Goal: Communication & Community: Answer question/provide support

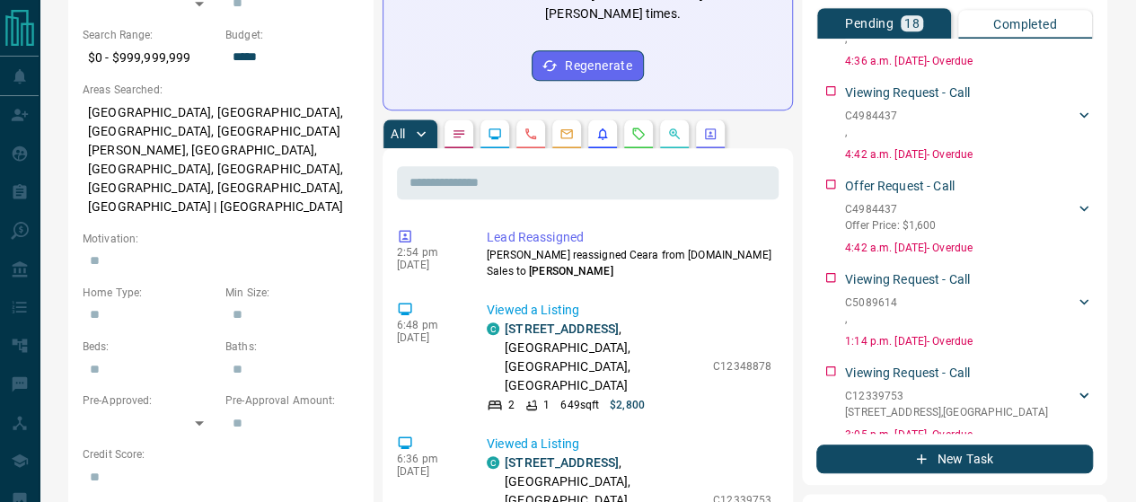
scroll to position [1281, 0]
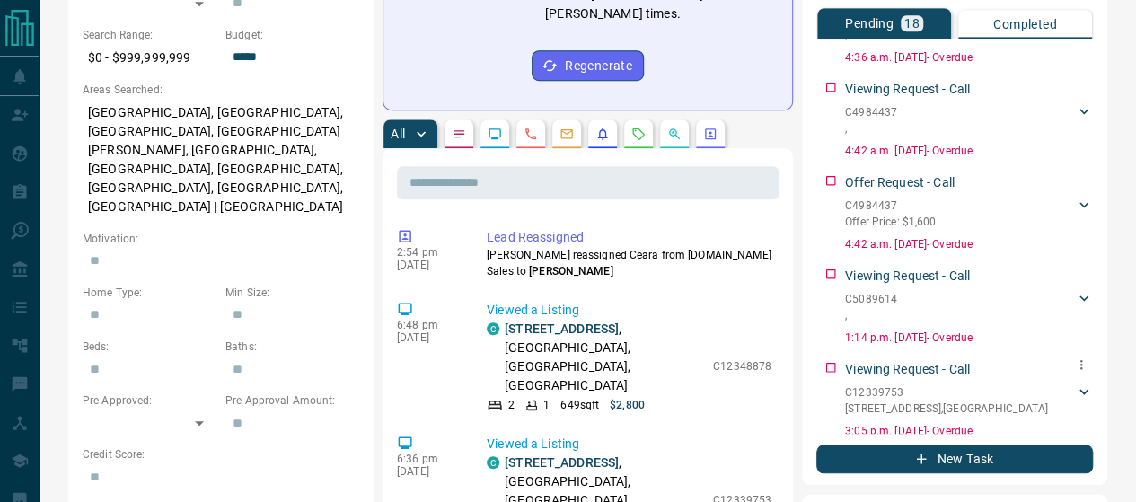
click at [931, 401] on p "[STREET_ADDRESS]" at bounding box center [946, 409] width 203 height 16
click at [893, 401] on p "[STREET_ADDRESS]" at bounding box center [946, 409] width 203 height 16
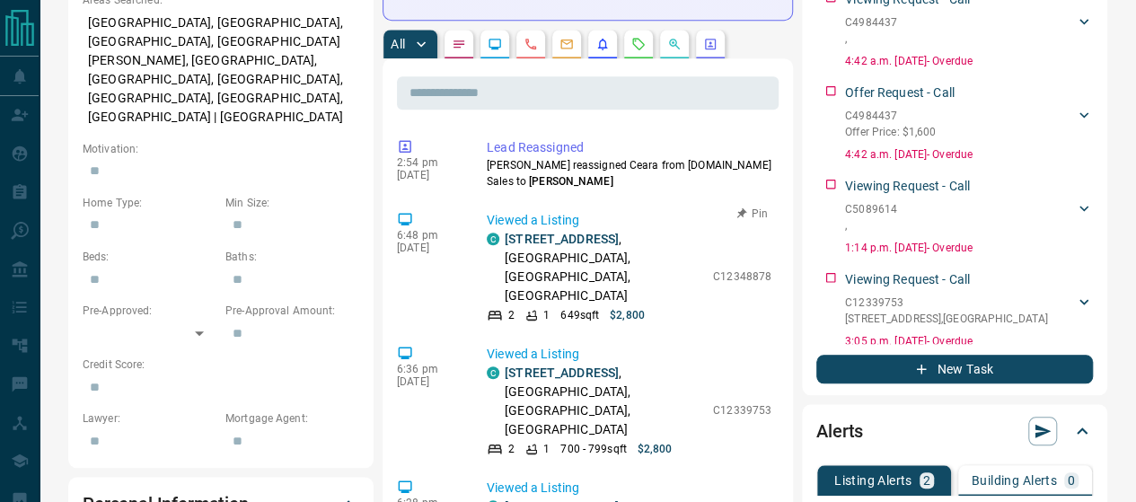
scroll to position [359, 0]
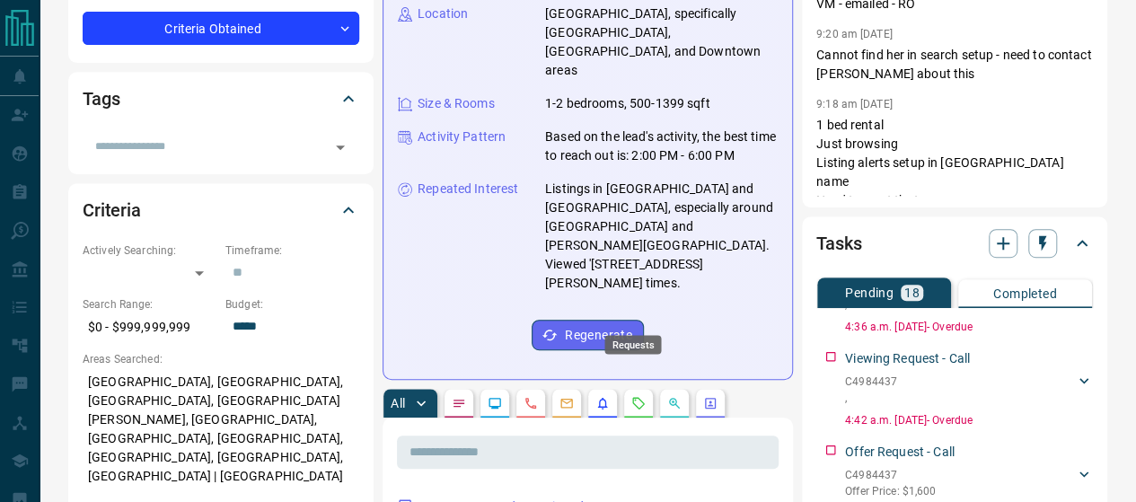
drag, startPoint x: 637, startPoint y: 314, endPoint x: 549, endPoint y: 295, distance: 90.0
click at [636, 397] on icon "Requests" at bounding box center [639, 403] width 12 height 12
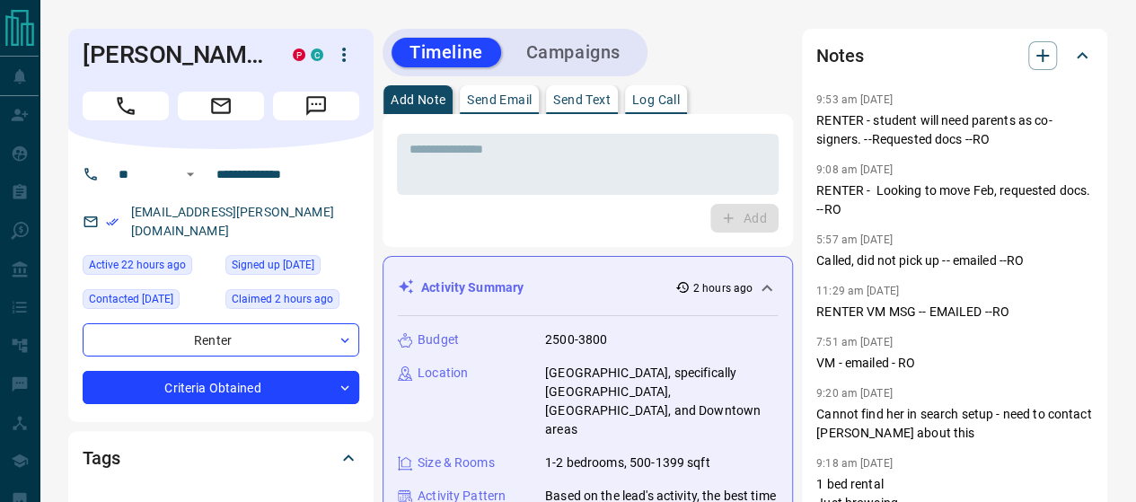
click at [478, 93] on p "Send Email" at bounding box center [499, 99] width 65 height 13
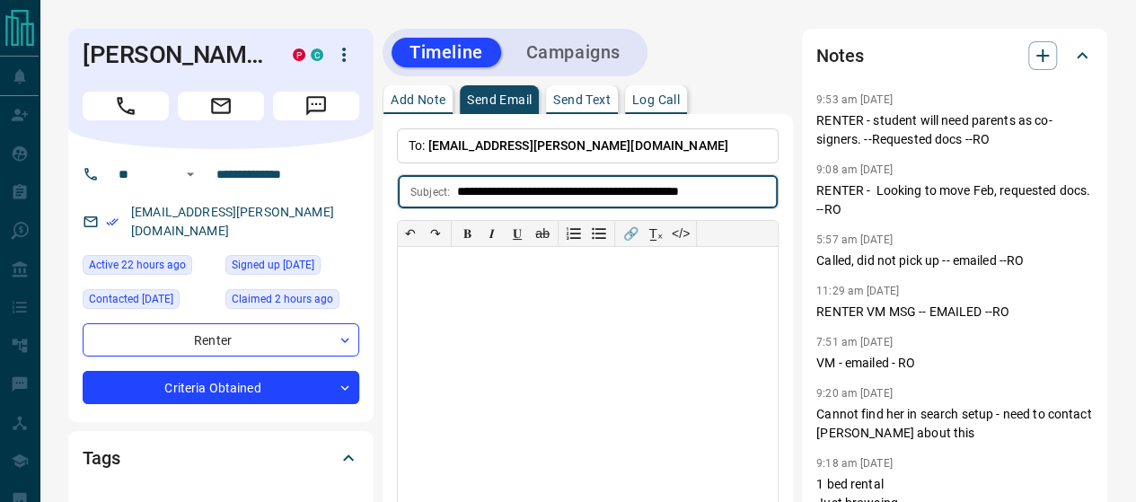
drag, startPoint x: 602, startPoint y: 178, endPoint x: 186, endPoint y: 179, distance: 415.8
click at [465, 181] on input "**********" at bounding box center [617, 191] width 321 height 33
drag, startPoint x: 587, startPoint y: 182, endPoint x: 459, endPoint y: 182, distance: 128.4
click at [459, 182] on input "**********" at bounding box center [617, 191] width 321 height 33
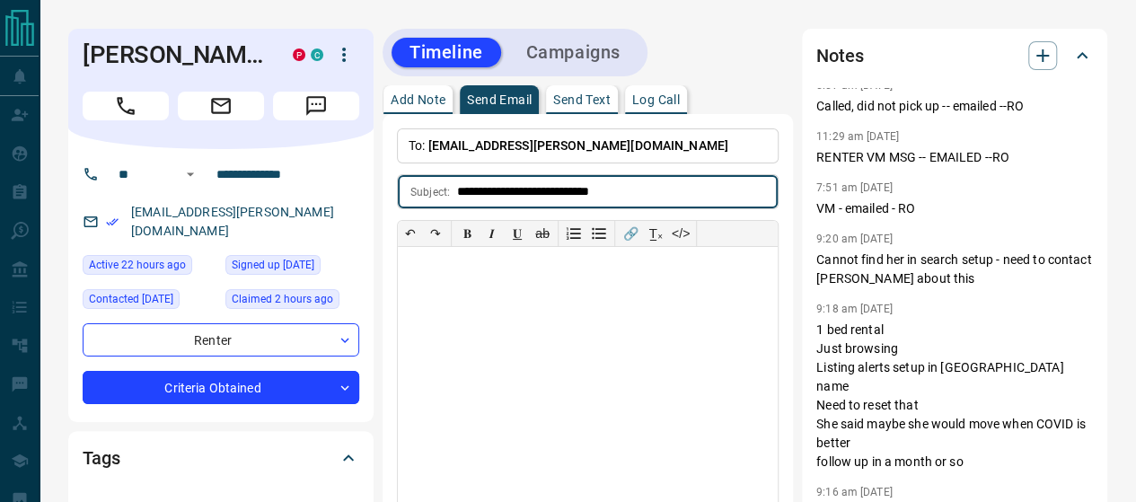
type input "**********"
click at [476, 291] on div at bounding box center [588, 381] width 380 height 269
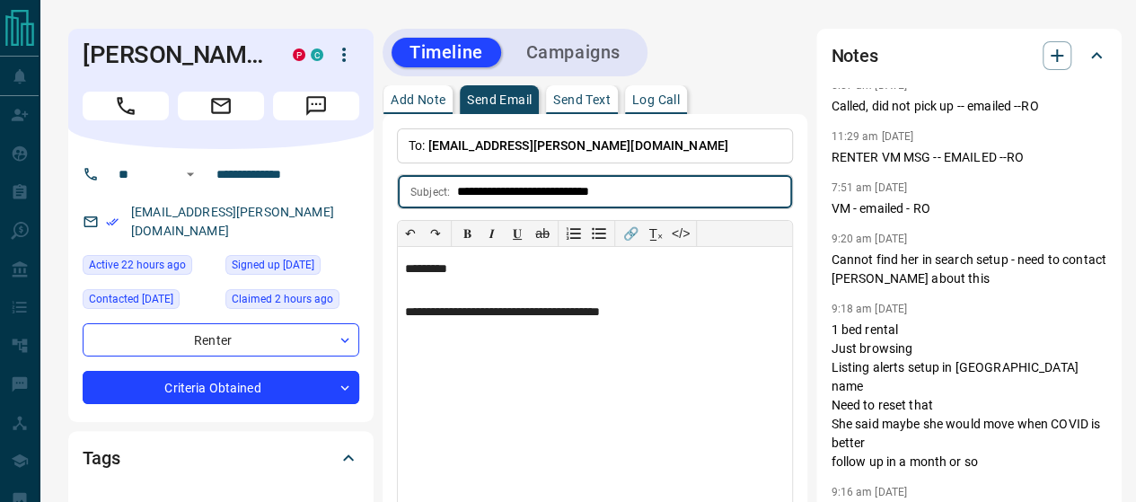
drag, startPoint x: 525, startPoint y: 180, endPoint x: 384, endPoint y: 180, distance: 141.0
click at [384, 180] on div "**********" at bounding box center [595, 343] width 425 height 458
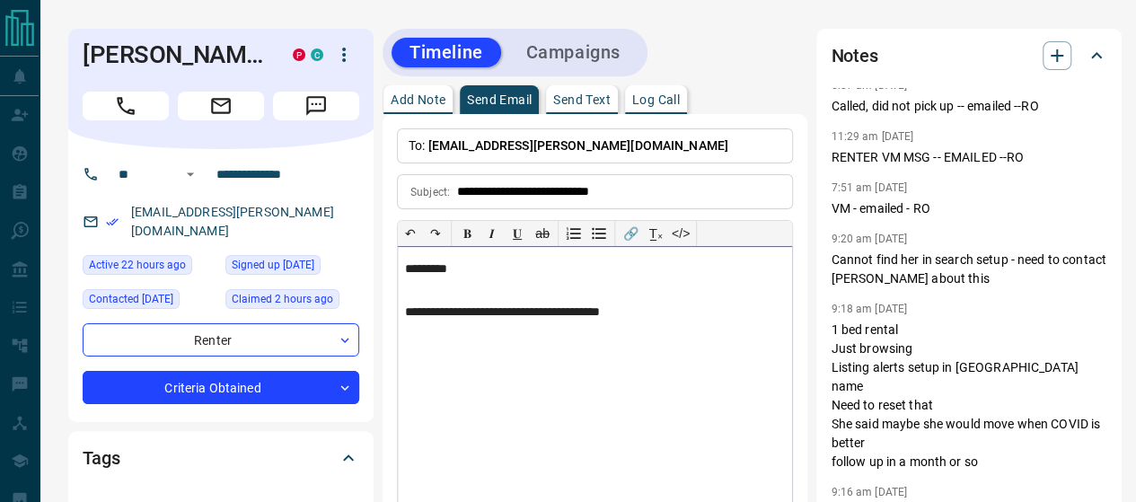
click at [691, 305] on p "**********" at bounding box center [595, 312] width 380 height 15
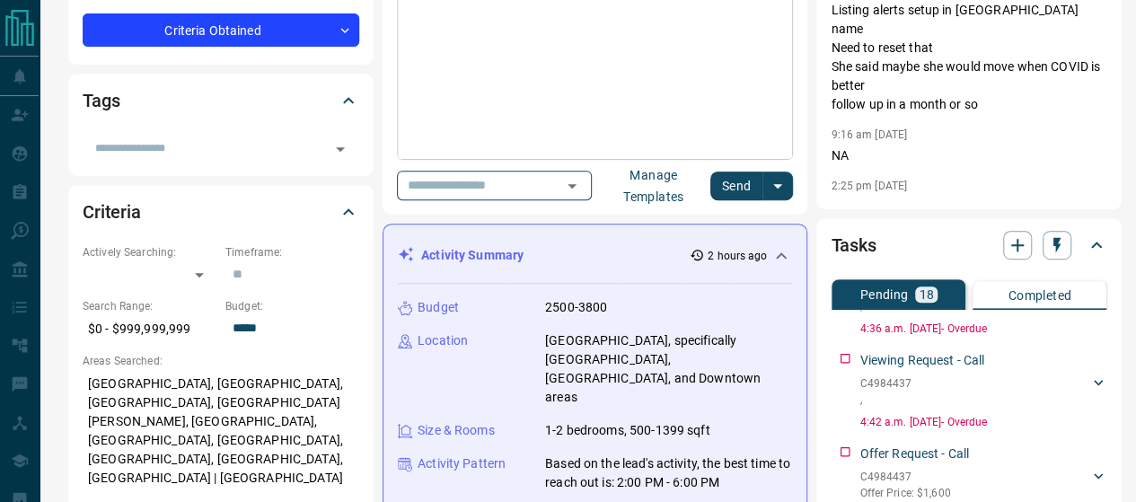
scroll to position [90, 0]
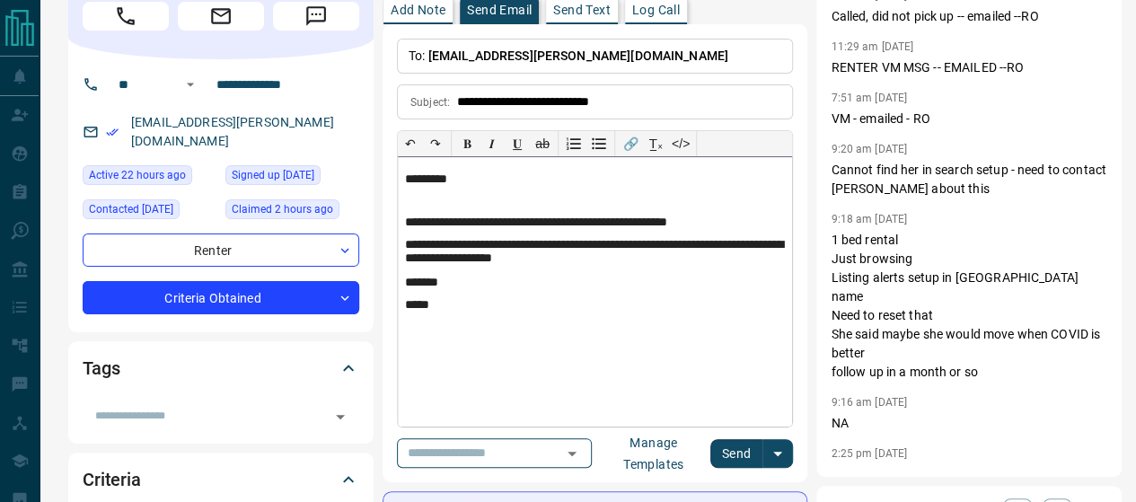
click at [452, 195] on p at bounding box center [595, 201] width 380 height 13
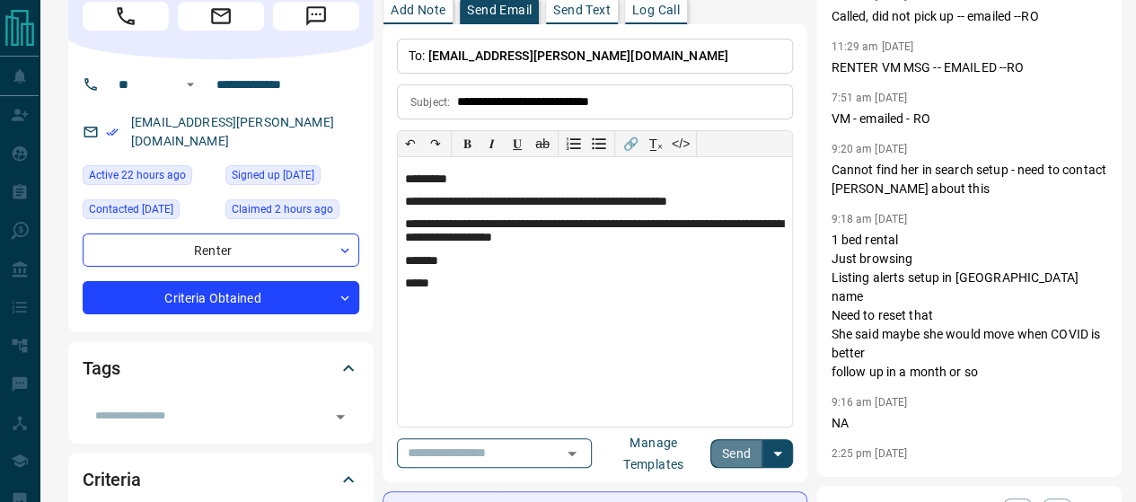
click at [729, 439] on button "Send" at bounding box center [736, 453] width 53 height 29
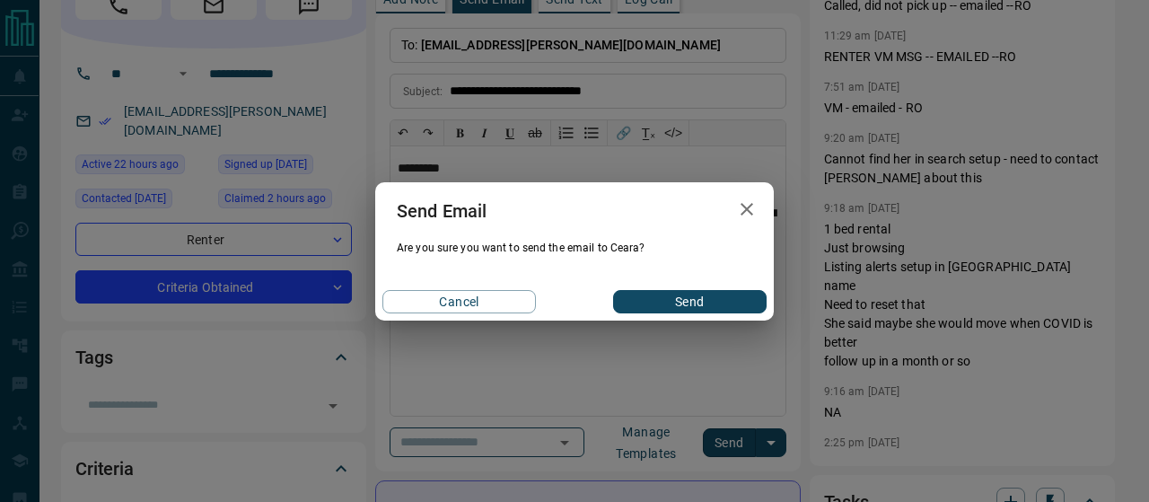
click at [656, 289] on div "Cancel Send" at bounding box center [574, 302] width 399 height 38
click at [654, 295] on button "Send" at bounding box center [690, 301] width 154 height 23
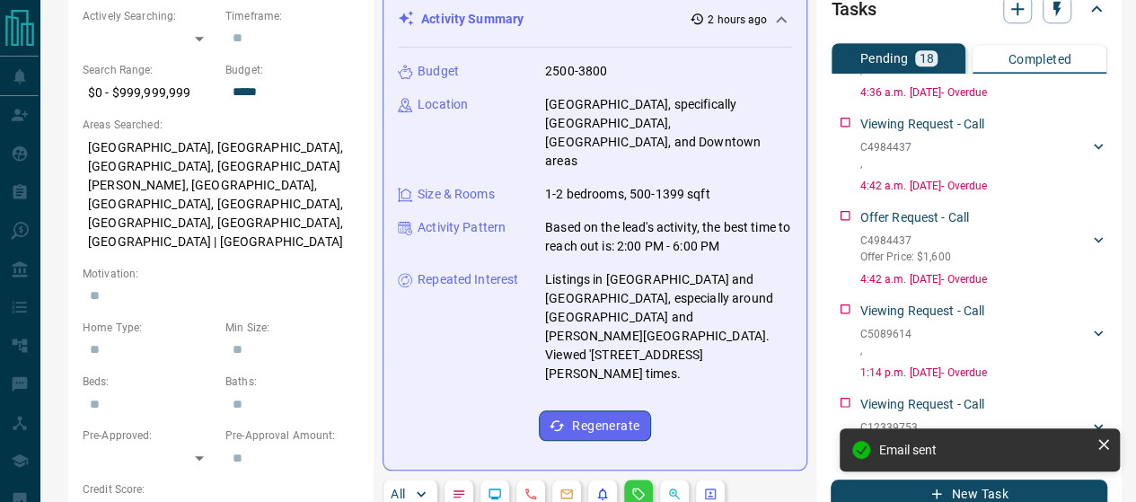
scroll to position [449, 0]
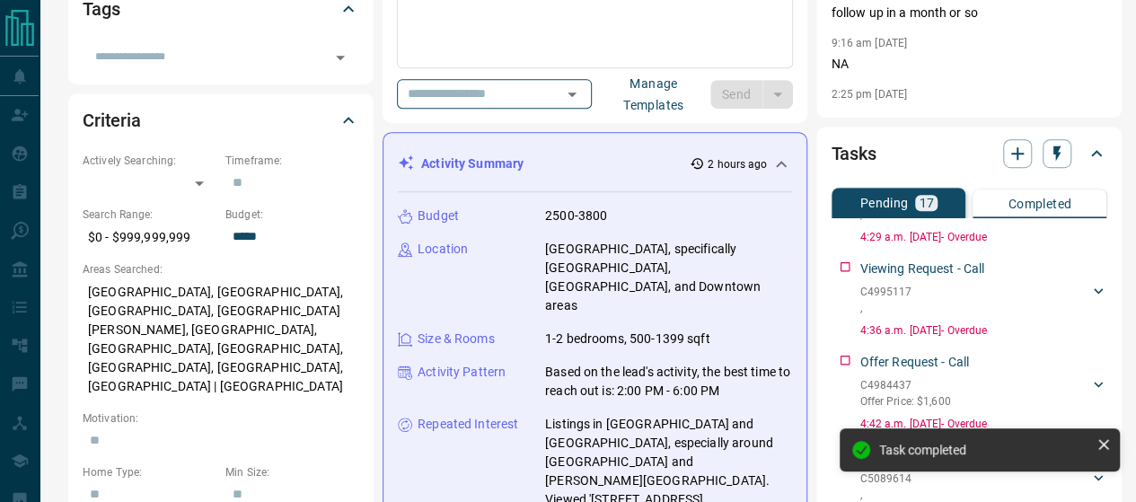
click at [838, 252] on div "Viewing Request - Call C4995117 , 2269806824 4:36 a.m. [DATE] - Overdue" at bounding box center [969, 295] width 277 height 86
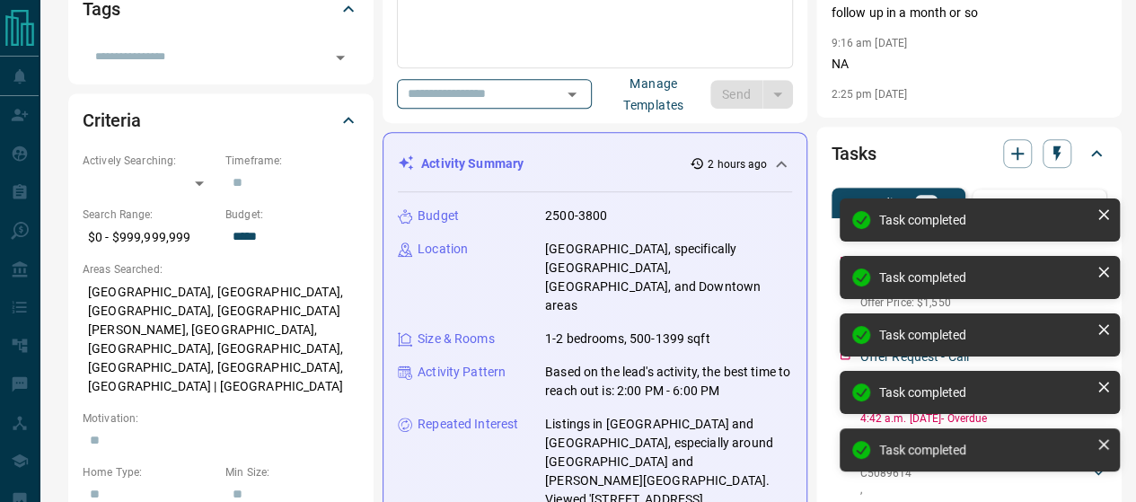
scroll to position [815, 0]
click at [838, 249] on div "Task completed Task completed Task completed Task completed Task completed" at bounding box center [979, 342] width 287 height 295
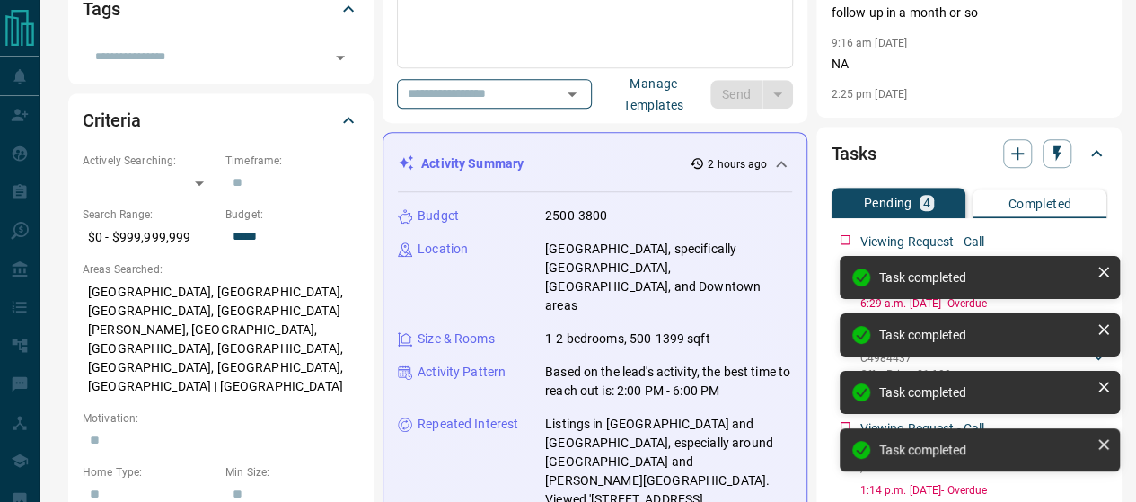
scroll to position [0, 0]
click at [833, 245] on div "Viewing Request - Call C4911851 , 2269806824 6:29 a.m. [DATE] - Overdue" at bounding box center [969, 268] width 277 height 86
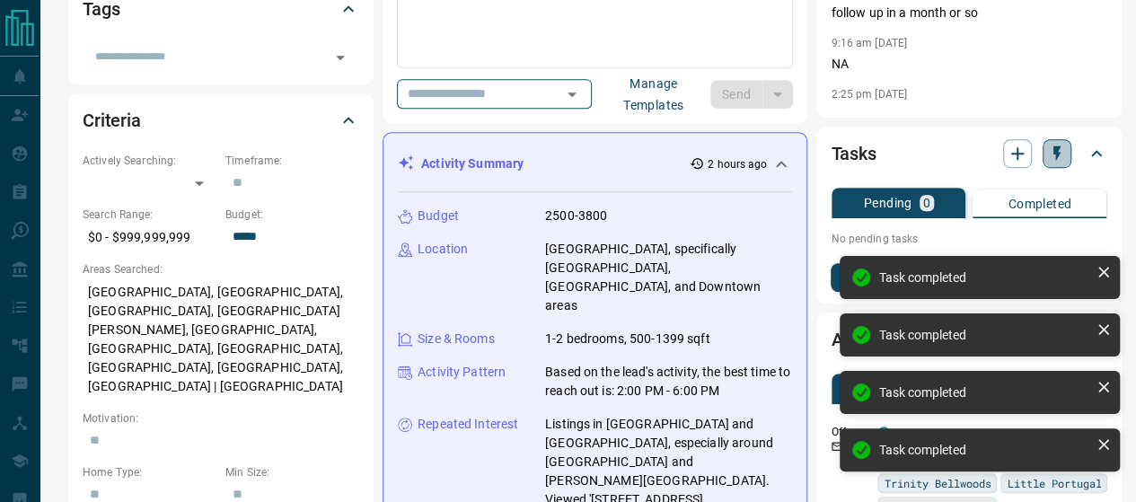
click at [1043, 139] on button "button" at bounding box center [1057, 153] width 29 height 29
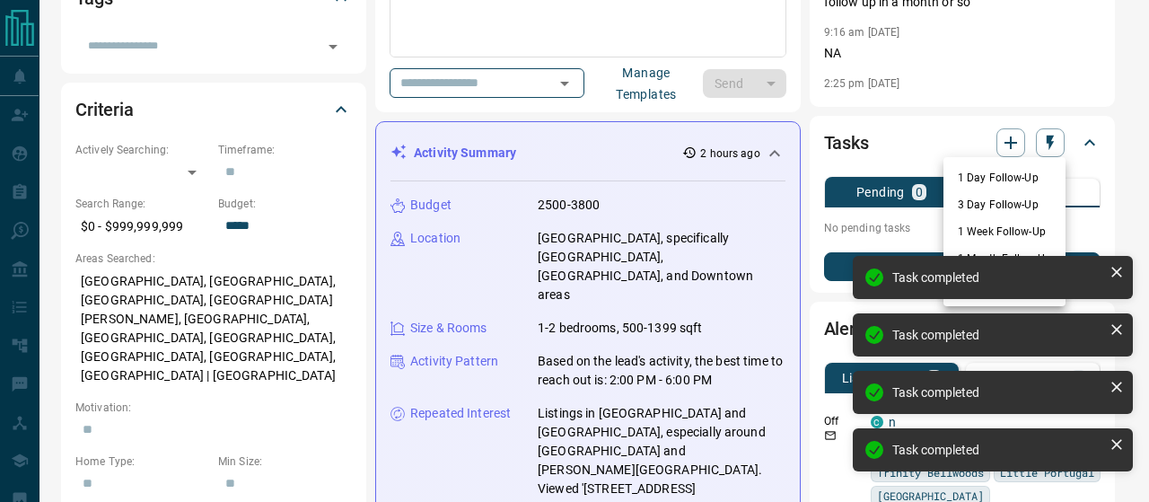
click at [1022, 201] on li "3 Day Follow-Up" at bounding box center [1005, 204] width 122 height 27
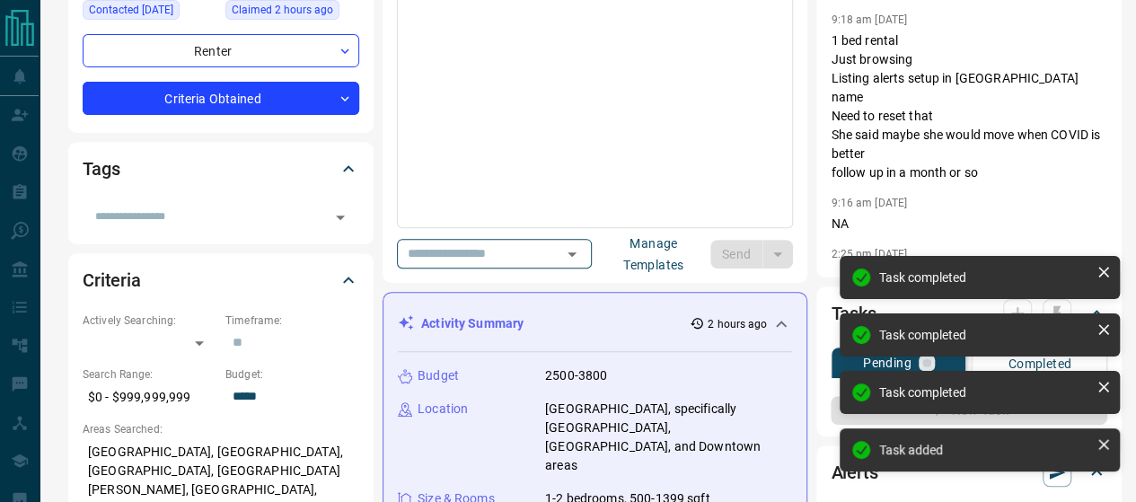
scroll to position [180, 0]
